Goal: Task Accomplishment & Management: Manage account settings

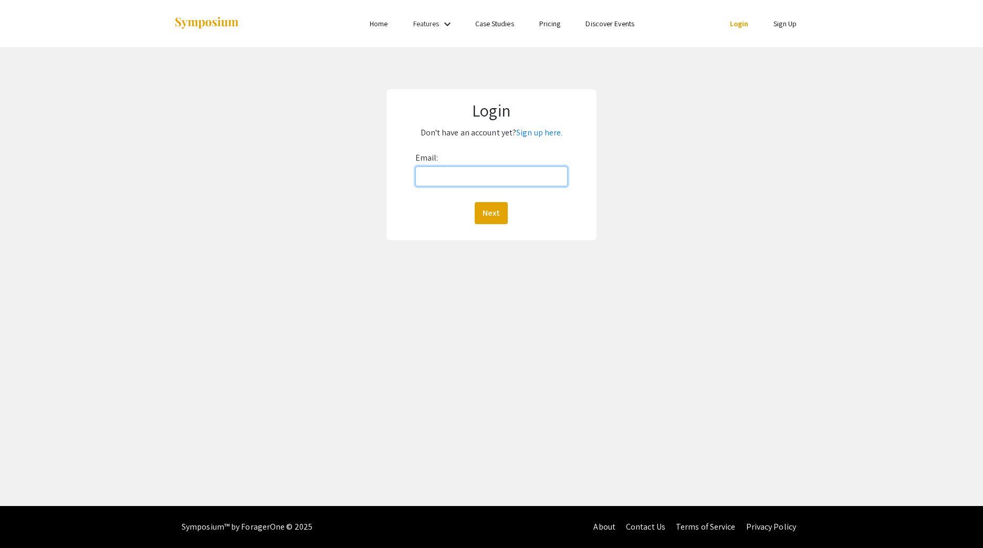
drag, startPoint x: 0, startPoint y: 0, endPoint x: 487, endPoint y: 183, distance: 520.1
click at [487, 183] on input "Email:" at bounding box center [491, 176] width 152 height 20
type input "[EMAIL_ADDRESS][DOMAIN_NAME]"
click at [488, 213] on button "Next" at bounding box center [491, 213] width 33 height 22
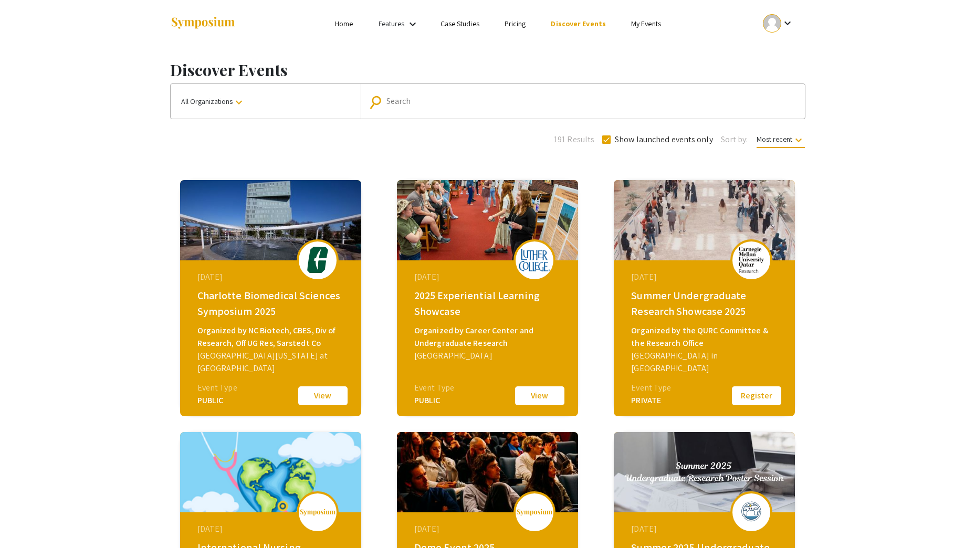
click at [552, 396] on button "View" at bounding box center [540, 396] width 53 height 22
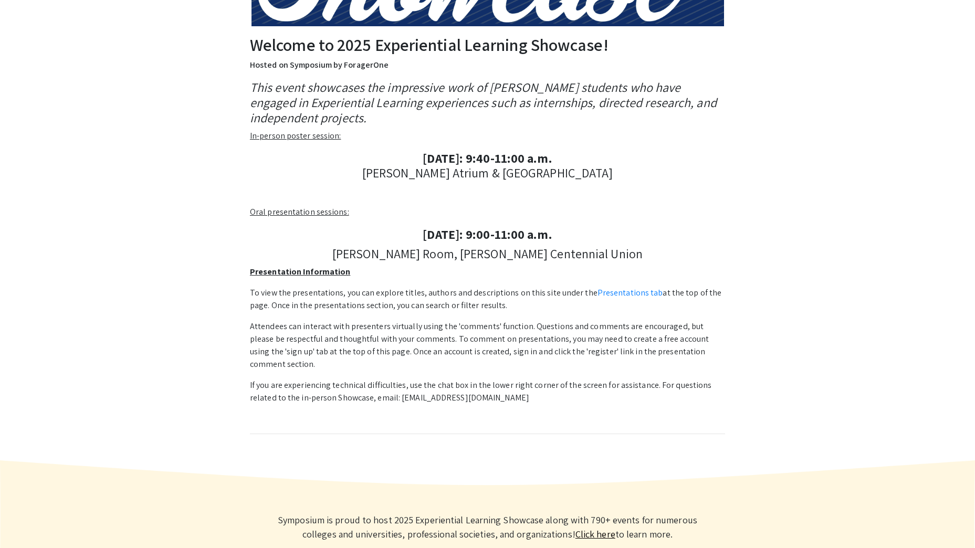
scroll to position [231, 0]
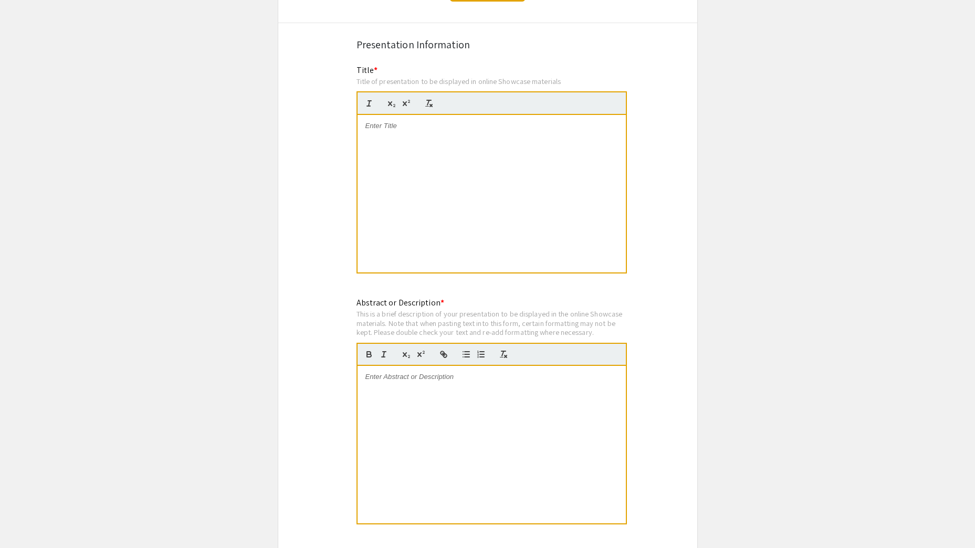
scroll to position [1050, 0]
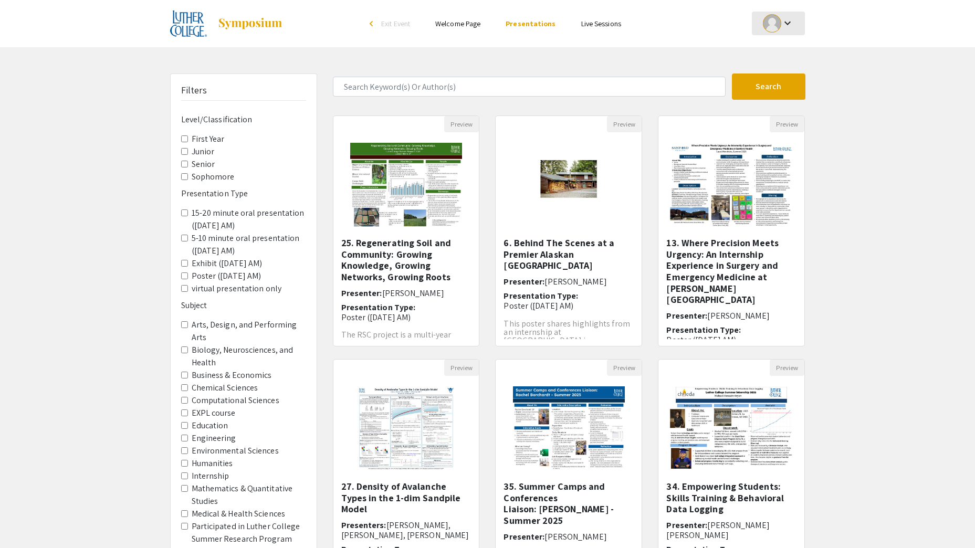
click at [778, 25] on div at bounding box center [772, 23] width 18 height 18
click at [791, 77] on button "My Submissions" at bounding box center [784, 77] width 65 height 25
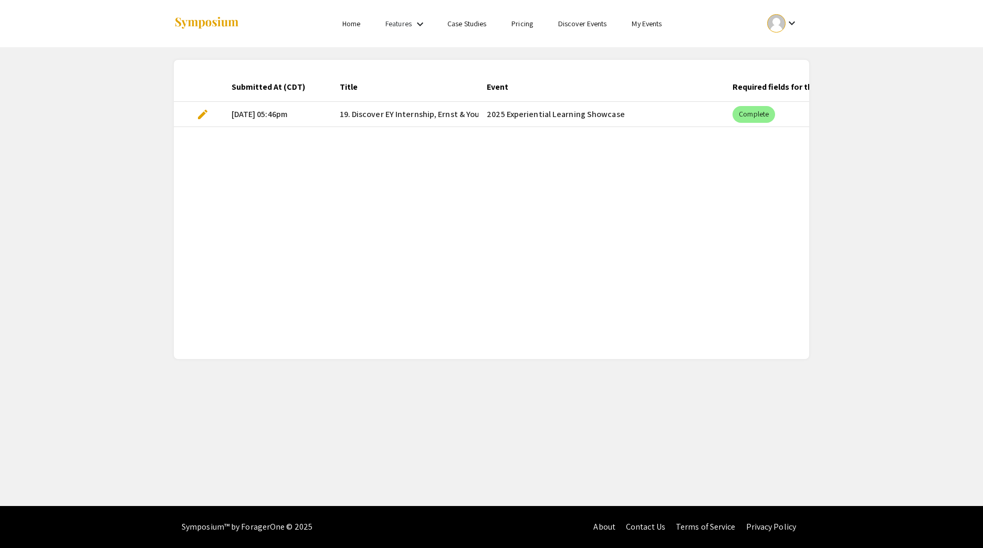
click at [629, 113] on mat-cell "2025 Experiential Learning Showcase" at bounding box center [601, 114] width 246 height 25
click at [257, 113] on mat-cell "09/08/25, 05:46pm" at bounding box center [277, 114] width 108 height 25
click at [196, 117] on span "edit" at bounding box center [202, 114] width 13 height 13
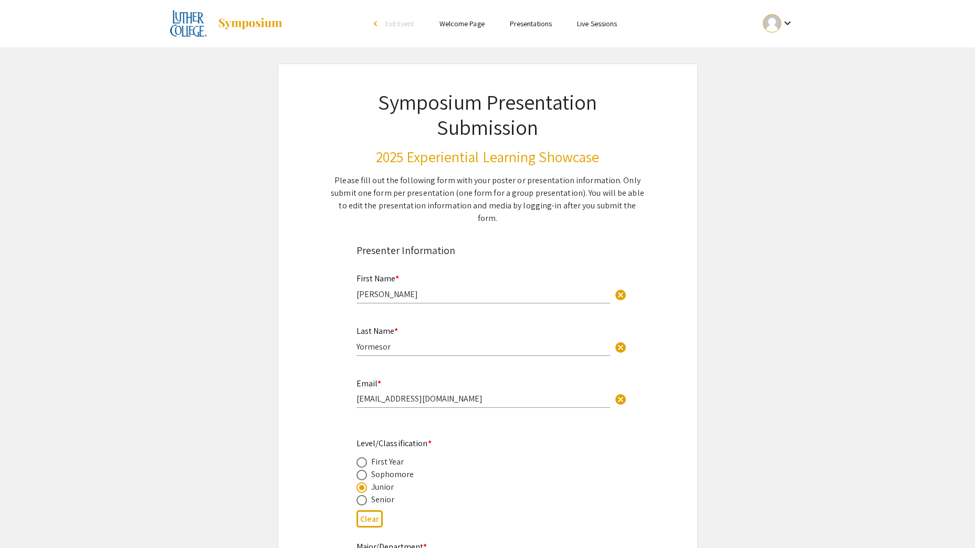
select select "custom"
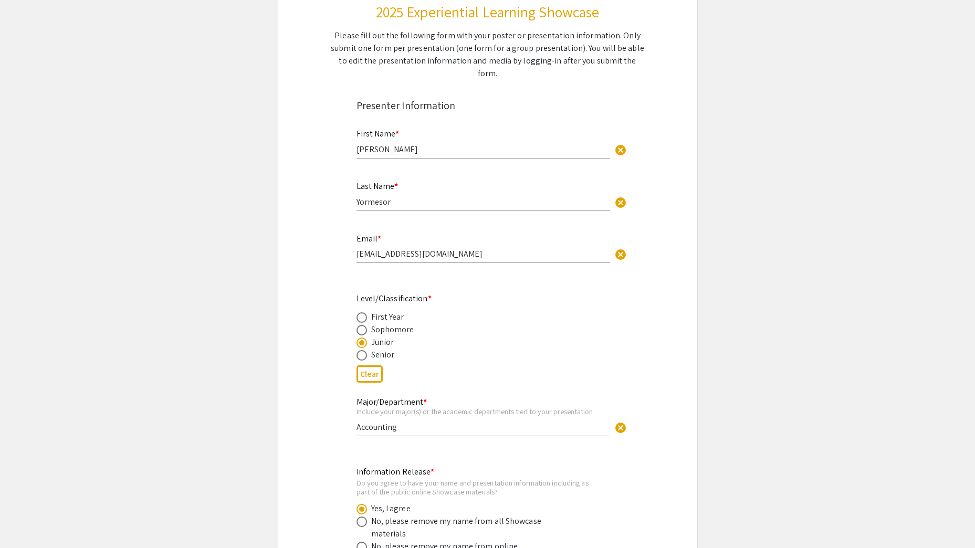
type input "0"
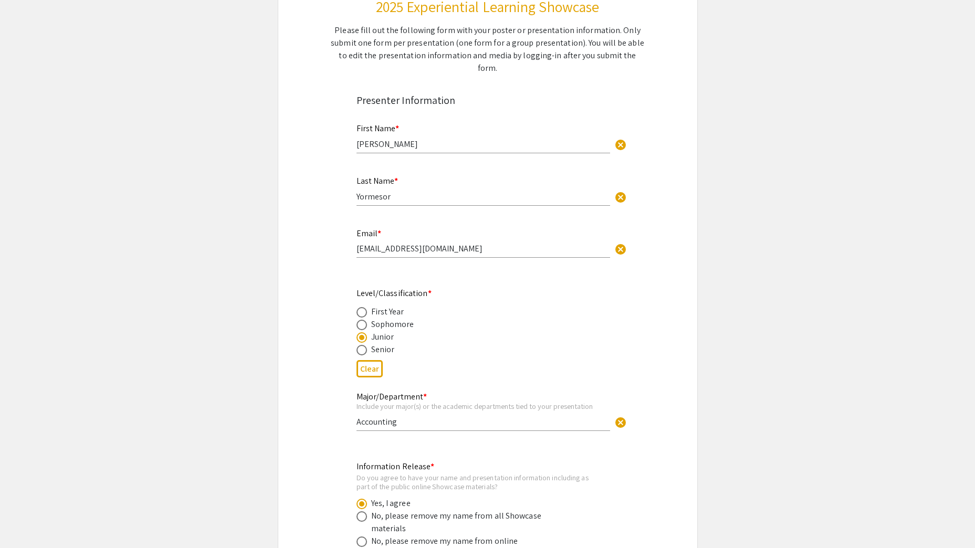
select select "custom"
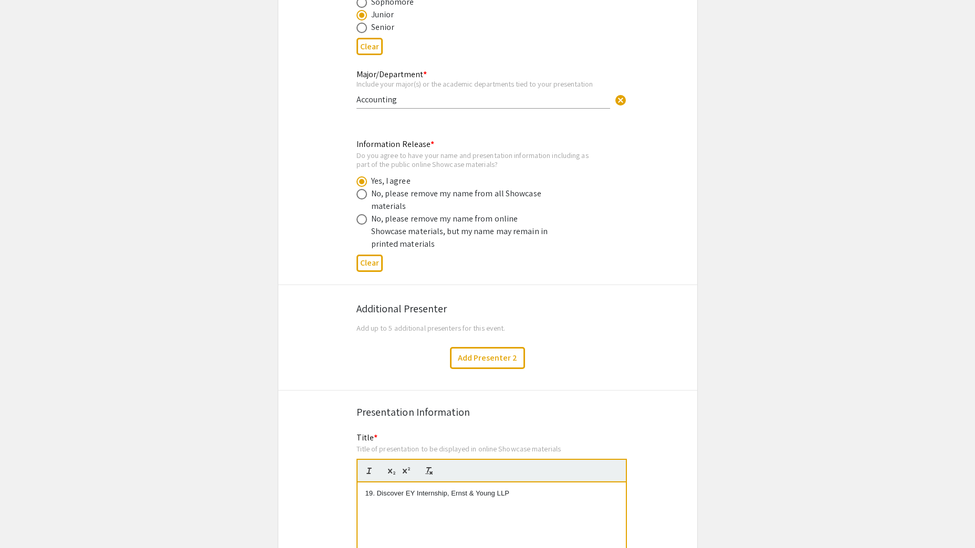
type input "1"
select select "auto"
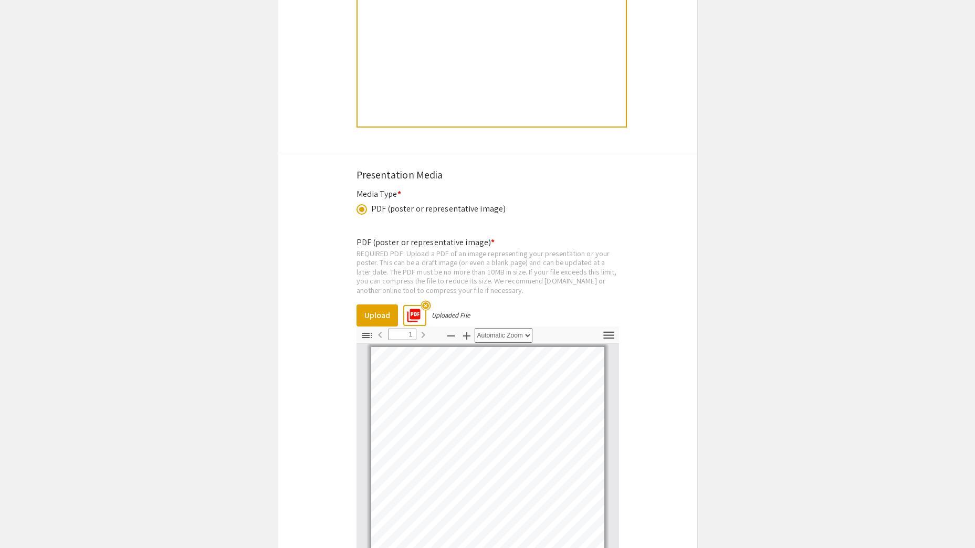
scroll to position [2363, 0]
